Goal: Task Accomplishment & Management: Manage account settings

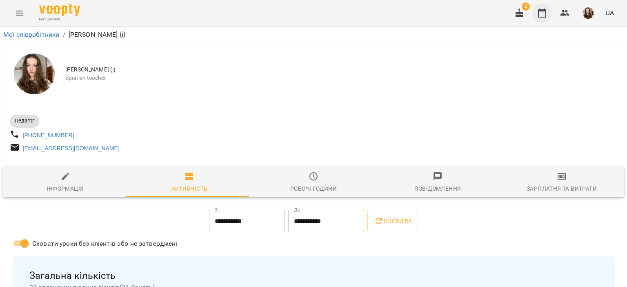
click at [547, 15] on icon "button" at bounding box center [543, 13] width 10 height 10
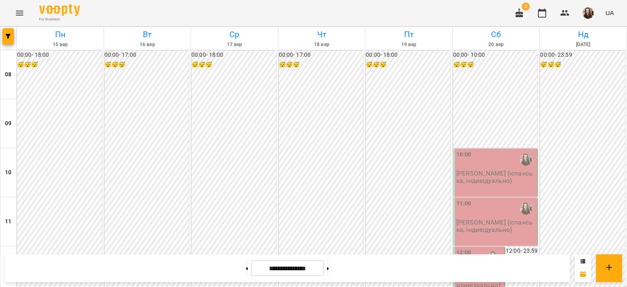
scroll to position [505, 0]
click at [246, 267] on button at bounding box center [247, 268] width 2 height 18
type input "**********"
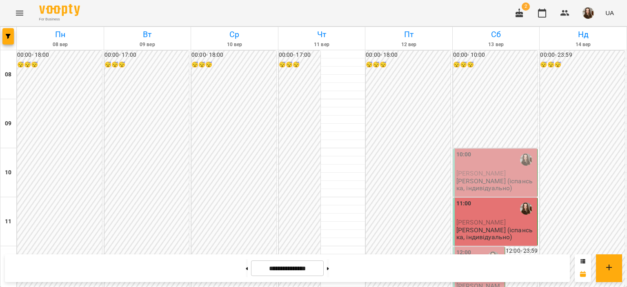
scroll to position [370, 0]
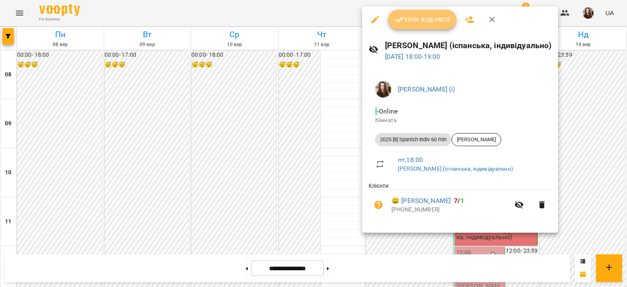
click at [413, 16] on span "Урок відбувся" at bounding box center [423, 20] width 56 height 10
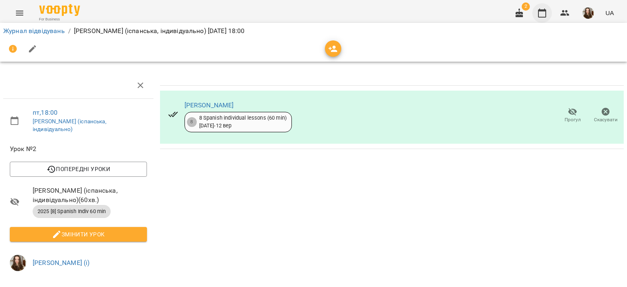
click at [544, 13] on icon "button" at bounding box center [543, 13] width 10 height 10
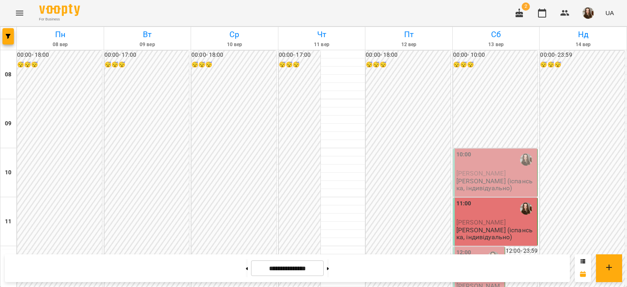
scroll to position [427, 0]
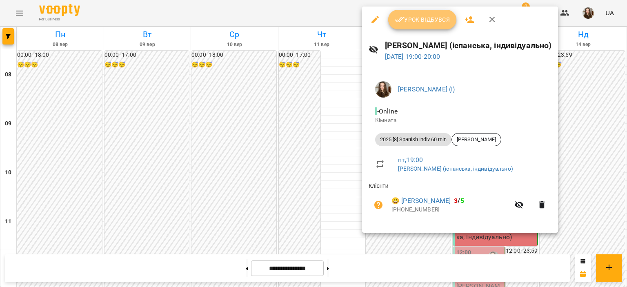
click at [436, 18] on span "Урок відбувся" at bounding box center [423, 20] width 56 height 10
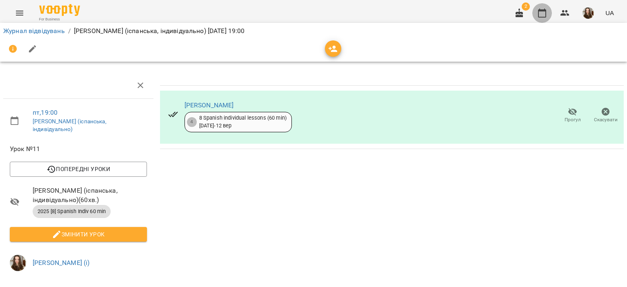
click at [542, 9] on icon "button" at bounding box center [543, 13] width 10 height 10
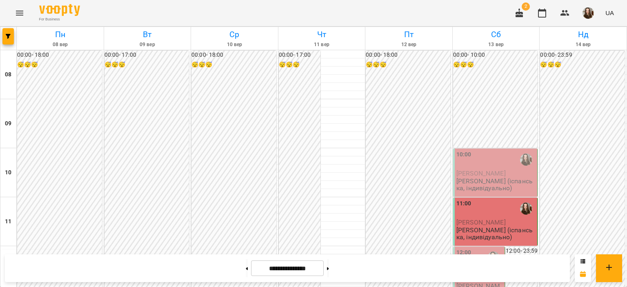
scroll to position [57, 0]
click at [484, 170] on span "[PERSON_NAME]" at bounding box center [481, 174] width 49 height 8
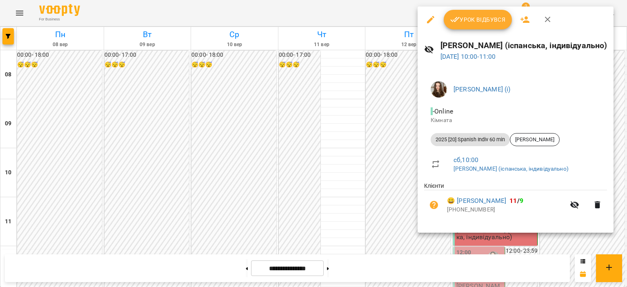
click at [548, 19] on icon "button" at bounding box center [548, 20] width 6 height 6
